Goal: Find specific page/section

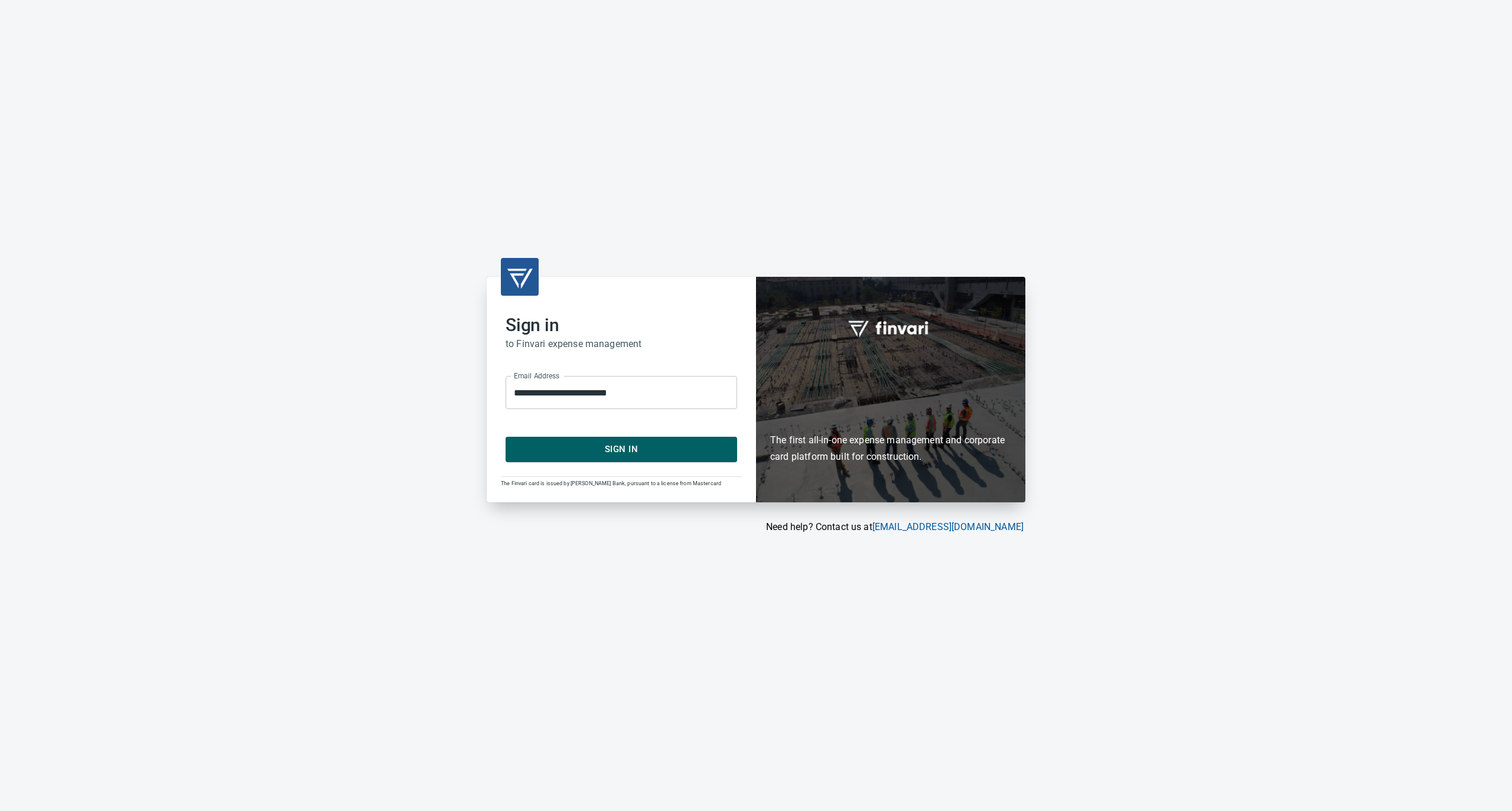
click at [591, 452] on span "Sign In" at bounding box center [621, 449] width 205 height 15
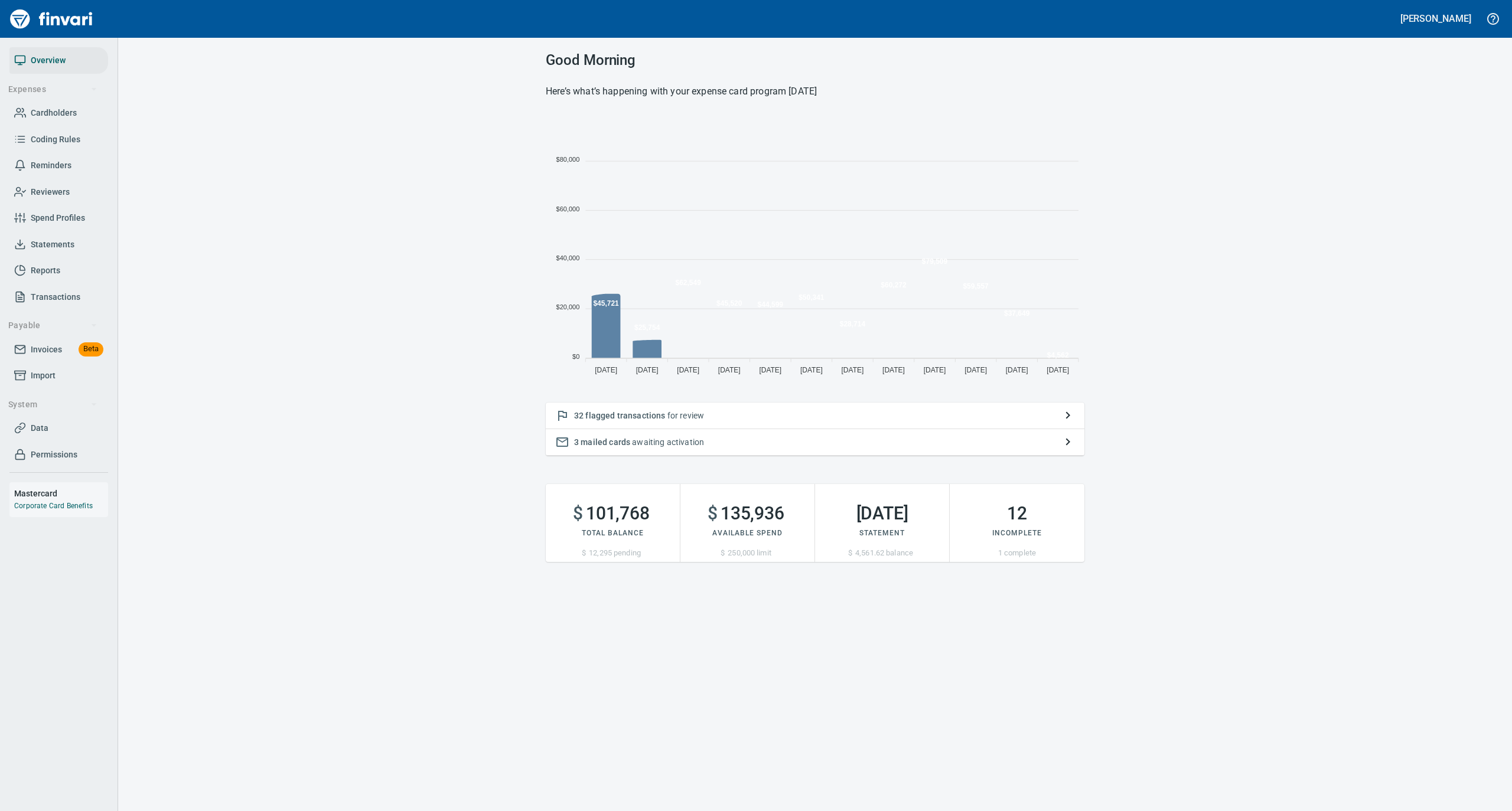
scroll to position [263, 527]
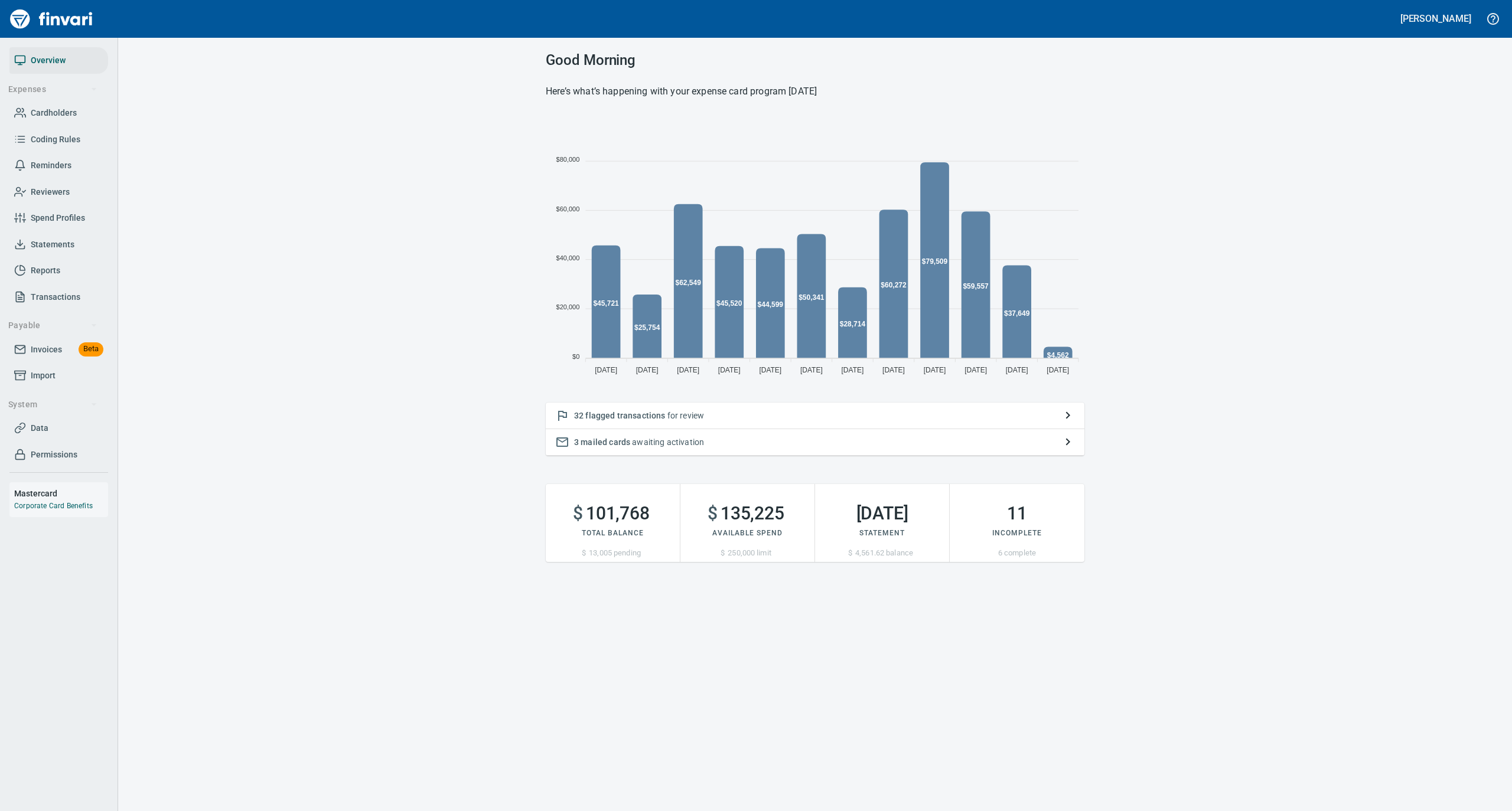
drag, startPoint x: 46, startPoint y: 116, endPoint x: 58, endPoint y: 112, distance: 12.6
click at [46, 116] on span "Cardholders" at bounding box center [54, 113] width 46 height 15
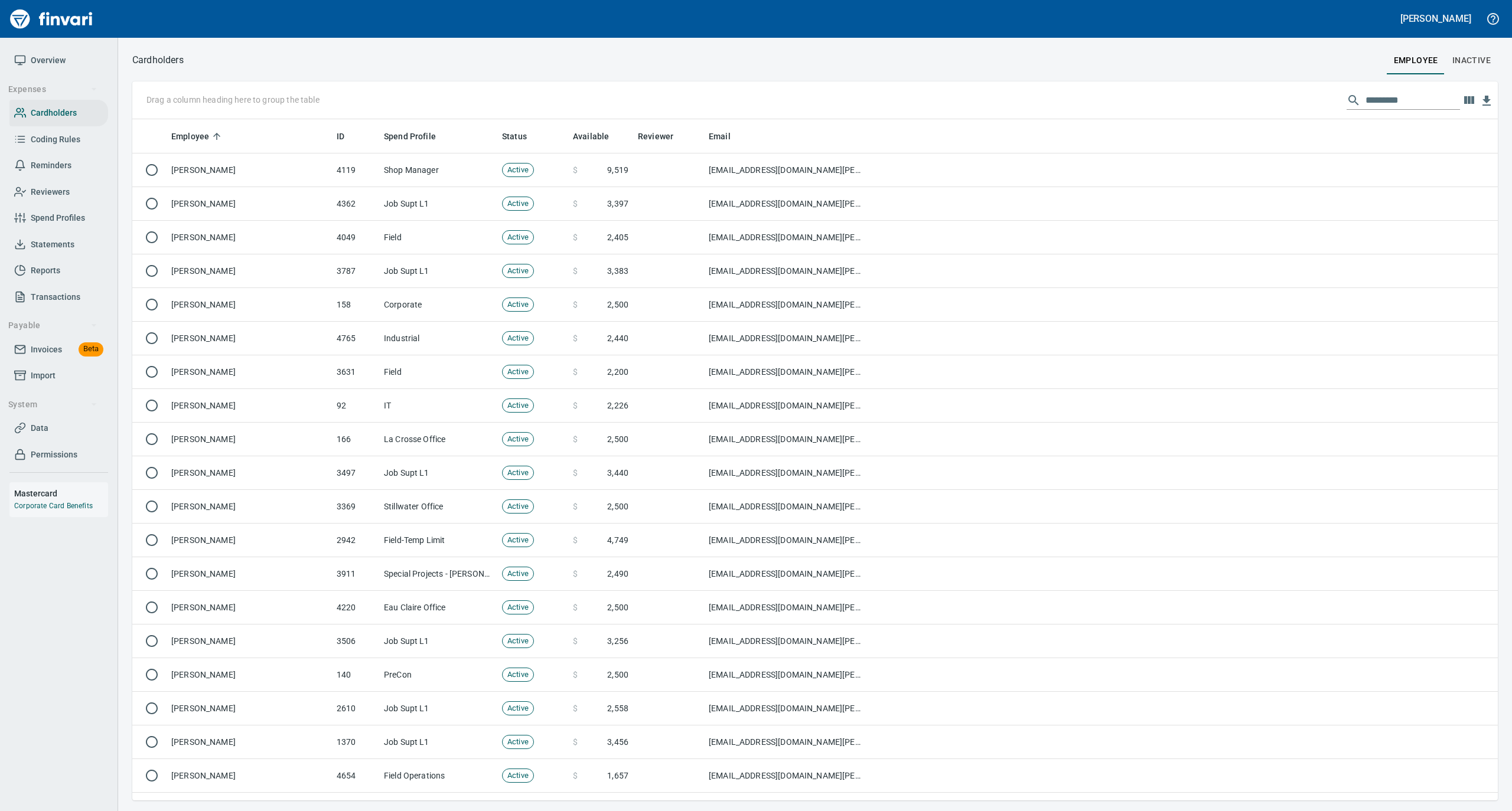
scroll to position [669, 1342]
click at [1376, 99] on input "text" at bounding box center [1413, 100] width 95 height 19
type input "*"
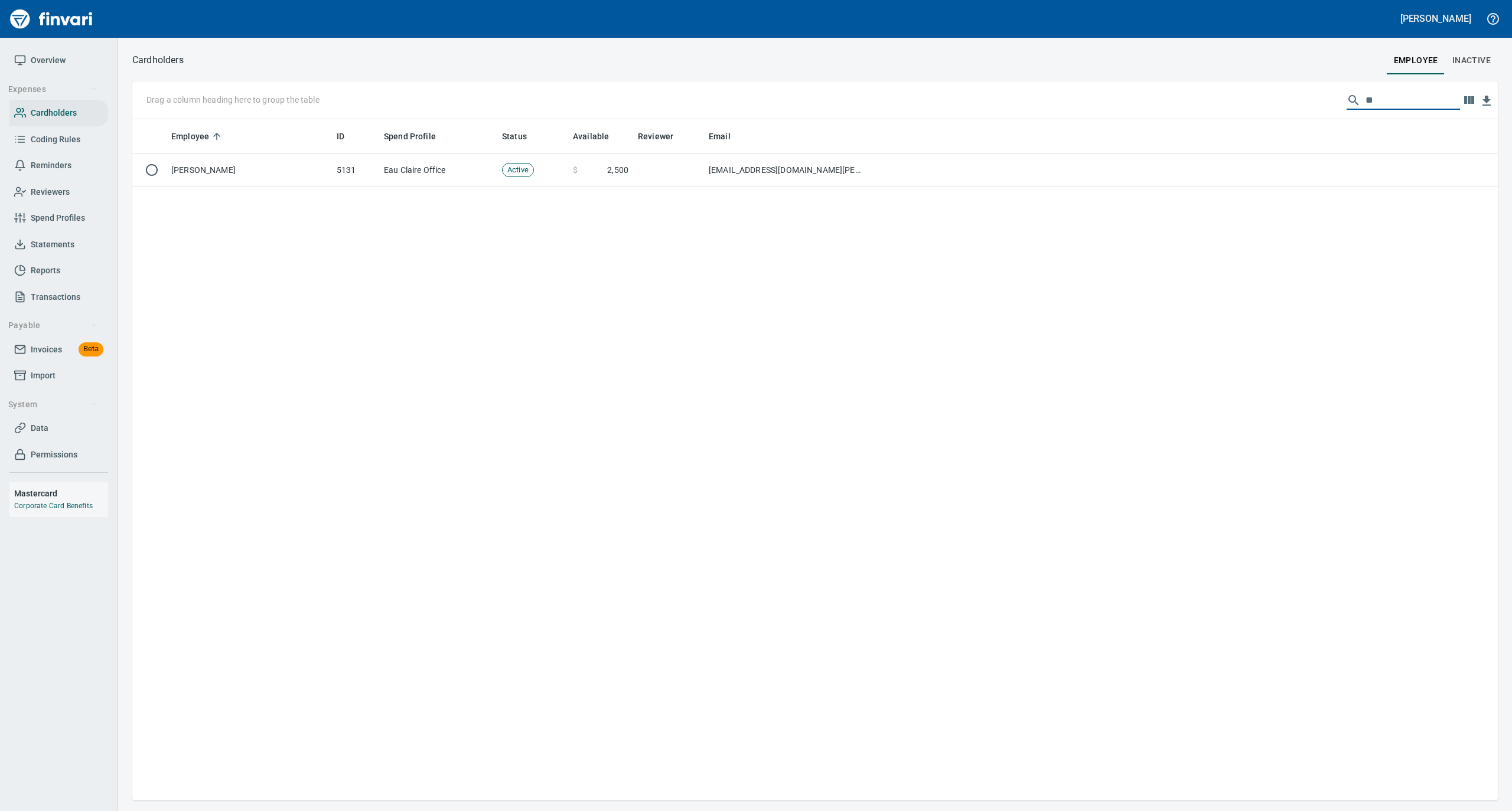
type input "*"
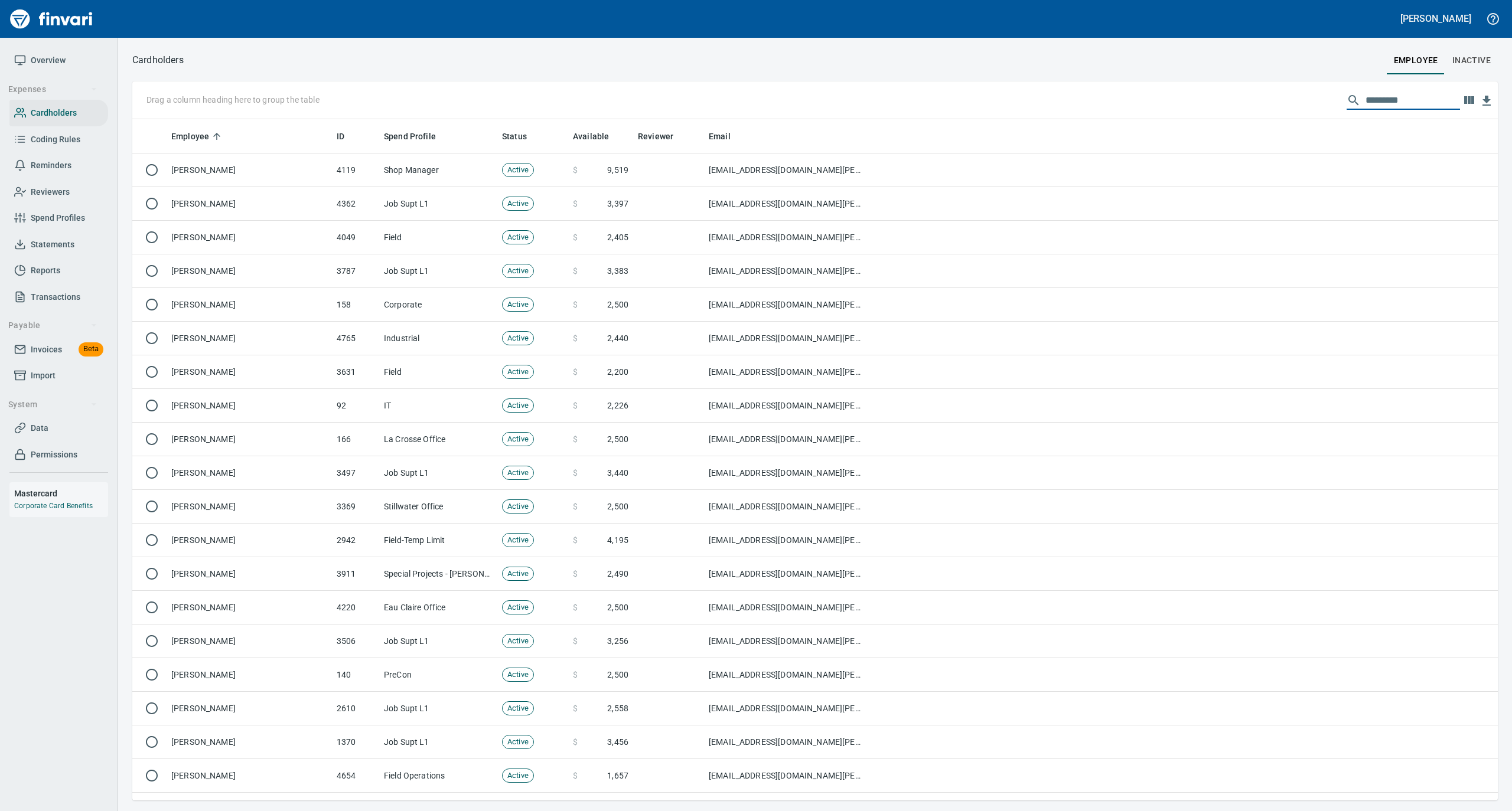
click at [1404, 98] on input "text" at bounding box center [1413, 100] width 95 height 19
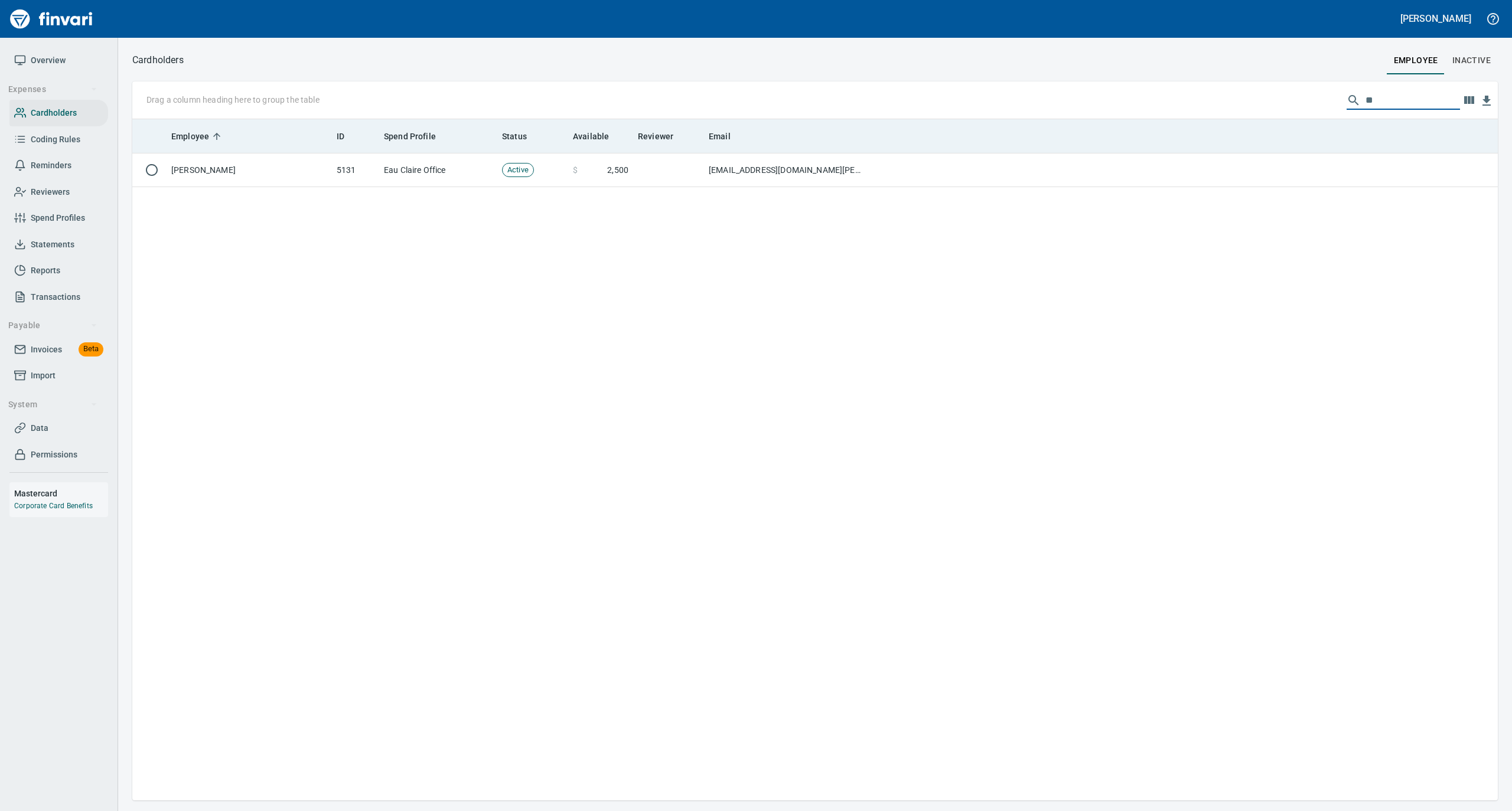
type input "*"
